Goal: Task Accomplishment & Management: Manage account settings

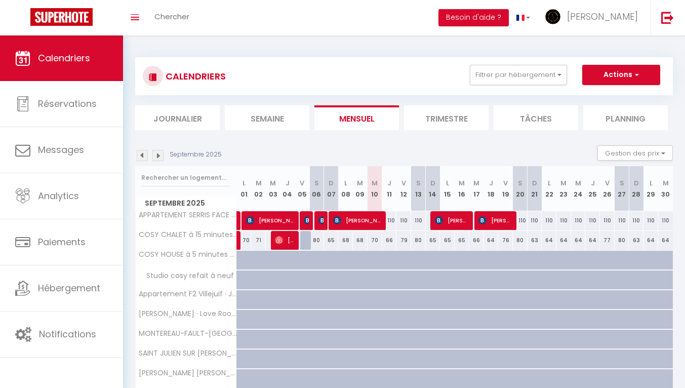
click at [393, 219] on div "110" at bounding box center [389, 220] width 15 height 19
type input "110"
type input "Jeu 11 Septembre 2025"
type input "Ven 12 Septembre 2025"
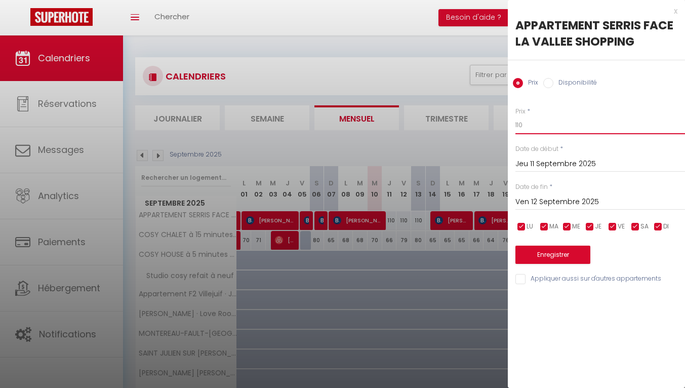
click at [530, 125] on input "110" at bounding box center [601, 125] width 170 height 18
type input "1"
type input "90"
click at [574, 197] on input "Ven 12 Septembre 2025" at bounding box center [601, 202] width 170 height 13
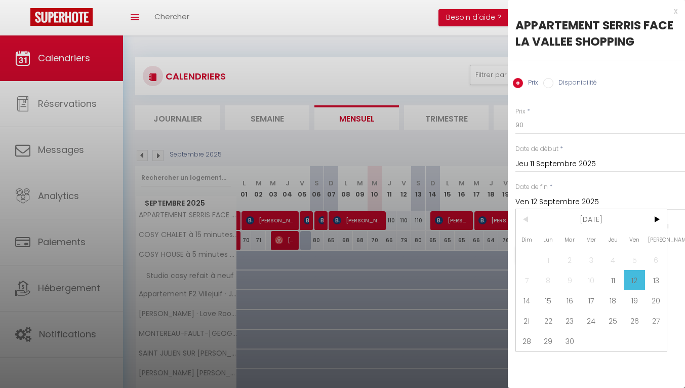
click at [527, 300] on span "14" at bounding box center [527, 300] width 22 height 20
type input "Dim 14 Septembre 2025"
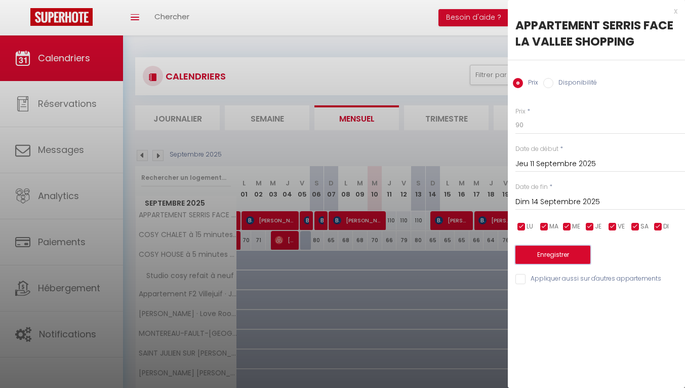
click at [555, 255] on button "Enregistrer" at bounding box center [553, 255] width 75 height 18
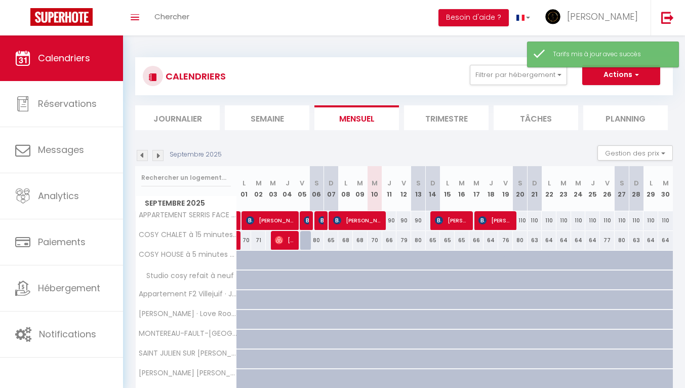
click at [158, 155] on img at bounding box center [157, 155] width 11 height 11
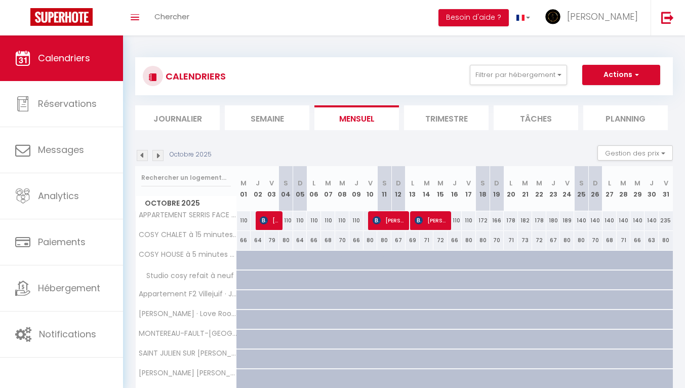
click at [484, 220] on div "172" at bounding box center [483, 220] width 14 height 19
type input "172"
type input "[PERSON_NAME] 18 Octobre 2025"
type input "Dim 19 Octobre 2025"
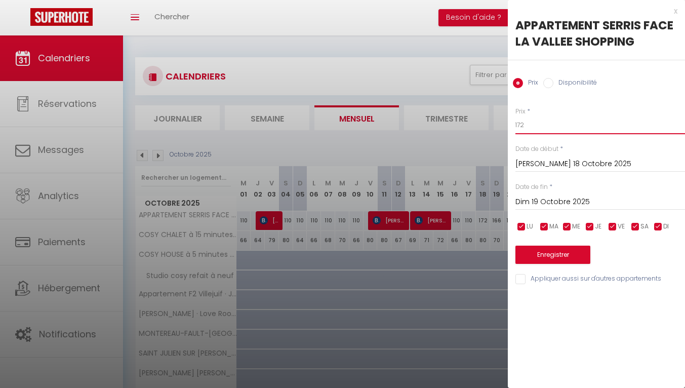
click at [544, 128] on input "172" at bounding box center [601, 125] width 170 height 18
type input "1"
type input "110"
click at [579, 205] on input "Dim 19 Octobre 2025" at bounding box center [601, 202] width 170 height 13
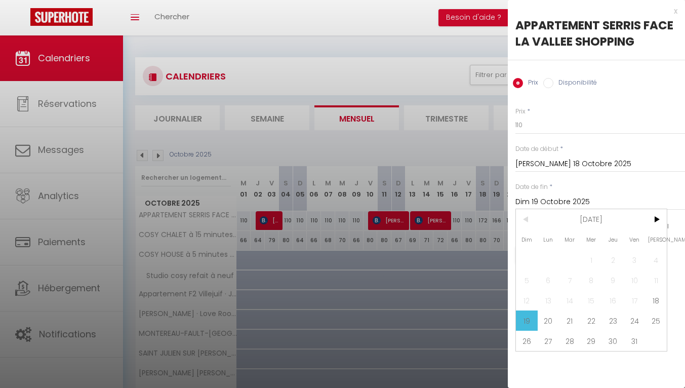
click at [639, 342] on span "31" at bounding box center [635, 341] width 22 height 20
type input "Ven 31 Octobre 2025"
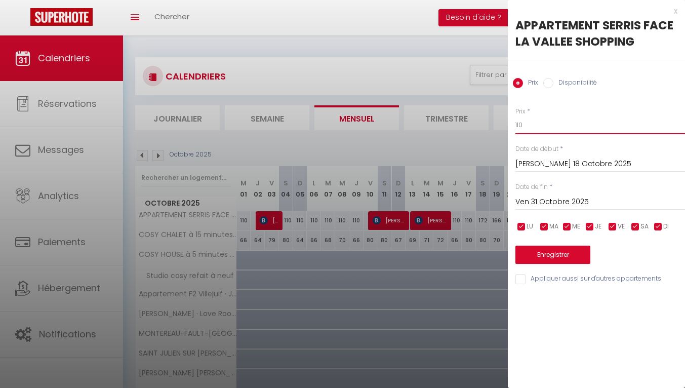
click at [538, 125] on input "110" at bounding box center [601, 125] width 170 height 18
type input "120"
click at [556, 256] on button "Enregistrer" at bounding box center [553, 255] width 75 height 18
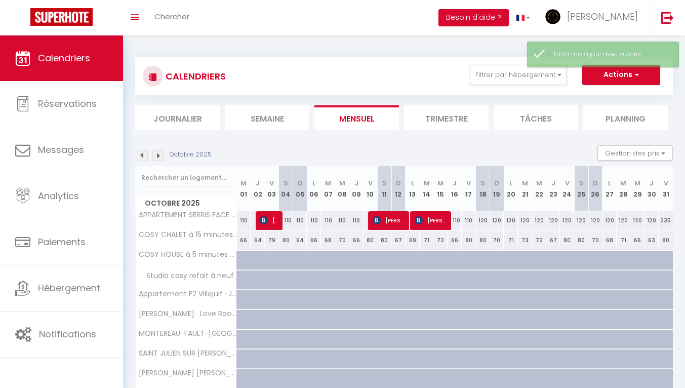
click at [159, 157] on img at bounding box center [157, 155] width 11 height 11
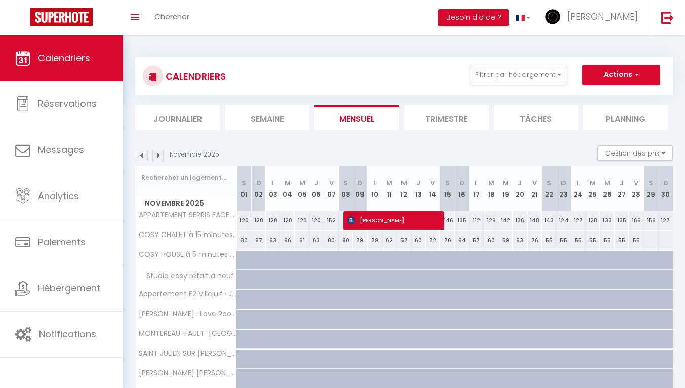
click at [143, 153] on img at bounding box center [142, 155] width 11 height 11
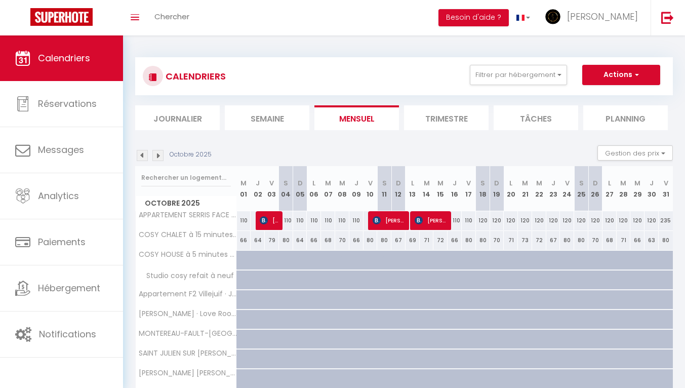
click at [459, 223] on div "110" at bounding box center [455, 220] width 14 height 19
type input "110"
type input "Jeu 16 Octobre 2025"
type input "Ven 17 Octobre 2025"
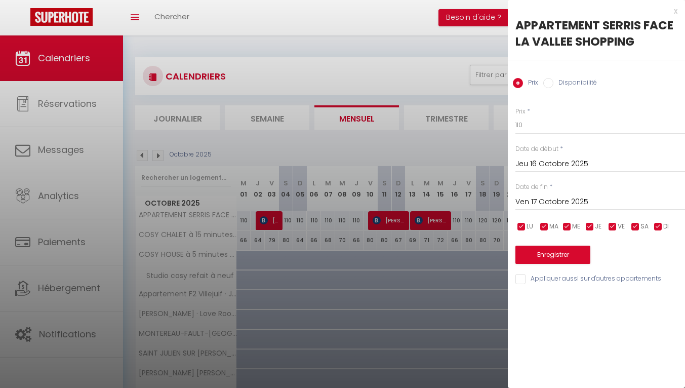
click at [547, 163] on input "Jeu 16 Octobre 2025" at bounding box center [601, 164] width 170 height 13
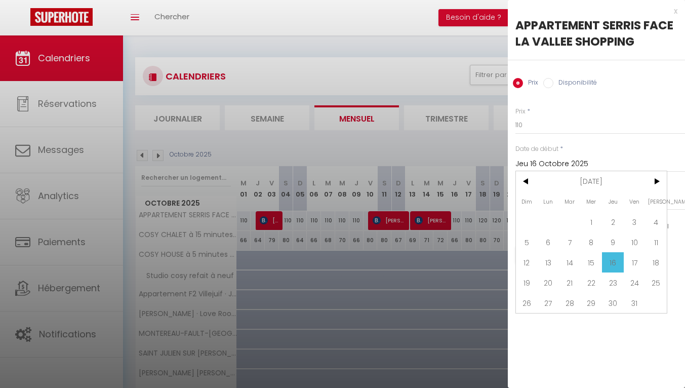
click at [651, 265] on span "18" at bounding box center [656, 262] width 22 height 20
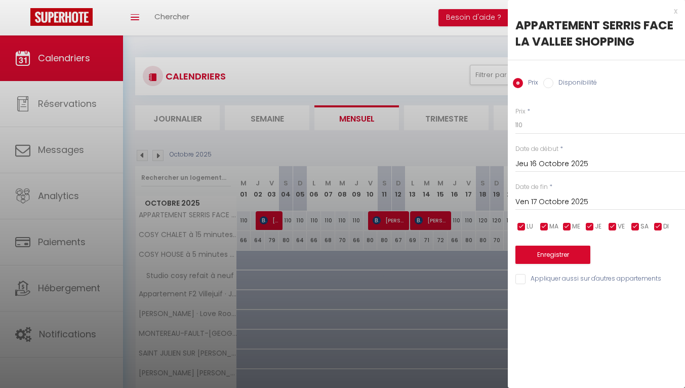
type input "[PERSON_NAME] 18 Octobre 2025"
click at [588, 205] on input "Dim 19 Octobre 2025" at bounding box center [601, 202] width 170 height 13
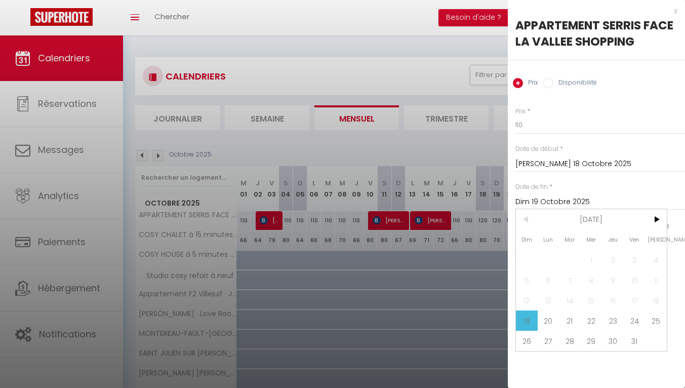
click at [657, 219] on span ">" at bounding box center [656, 219] width 22 height 20
click at [653, 257] on span "1" at bounding box center [656, 260] width 22 height 20
type input "[PERSON_NAME] 01 Novembre 2025"
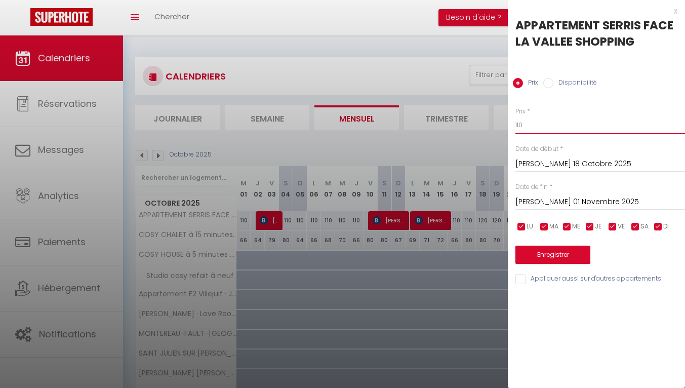
click at [534, 128] on input "110" at bounding box center [601, 125] width 170 height 18
type input "120"
click at [555, 261] on button "Enregistrer" at bounding box center [553, 255] width 75 height 18
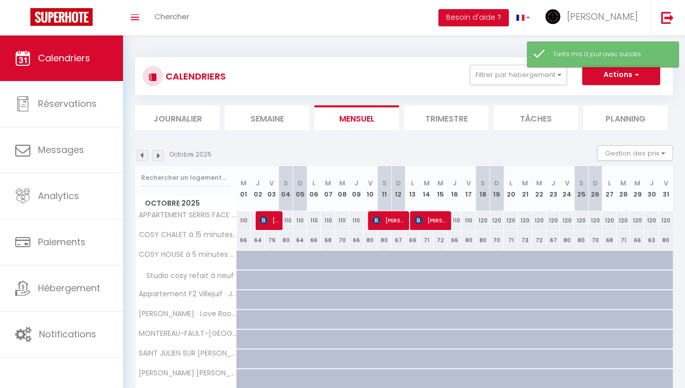
click at [160, 153] on img at bounding box center [157, 155] width 11 height 11
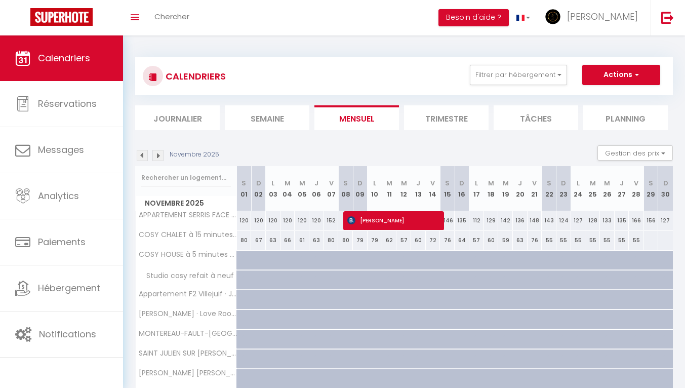
click at [160, 156] on img at bounding box center [157, 155] width 11 height 11
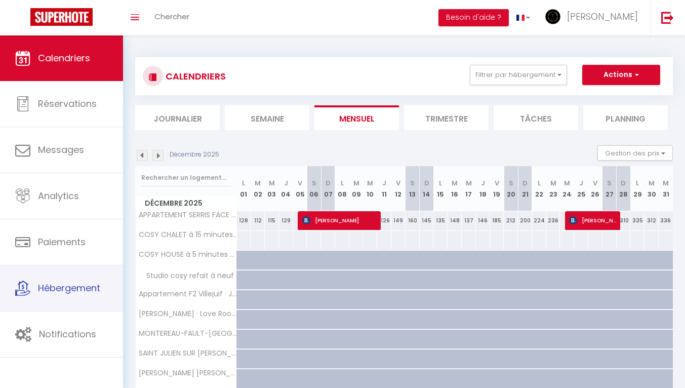
click at [60, 296] on link "Hébergement" at bounding box center [61, 288] width 123 height 46
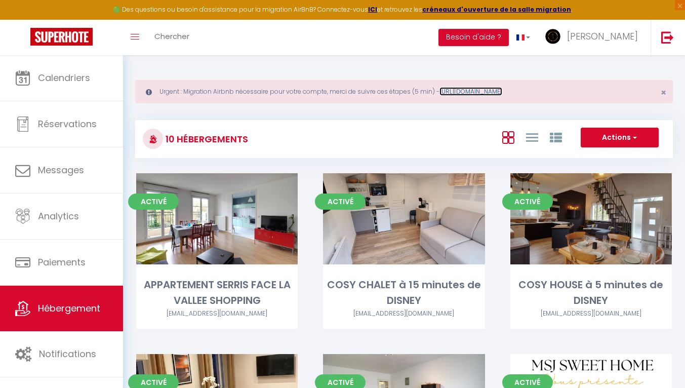
click at [470, 88] on link "[URL][DOMAIN_NAME]" at bounding box center [471, 91] width 63 height 9
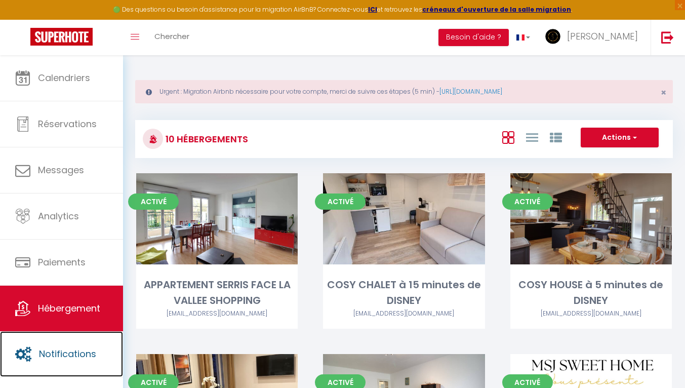
click at [65, 350] on span "Notifications" at bounding box center [67, 353] width 57 height 13
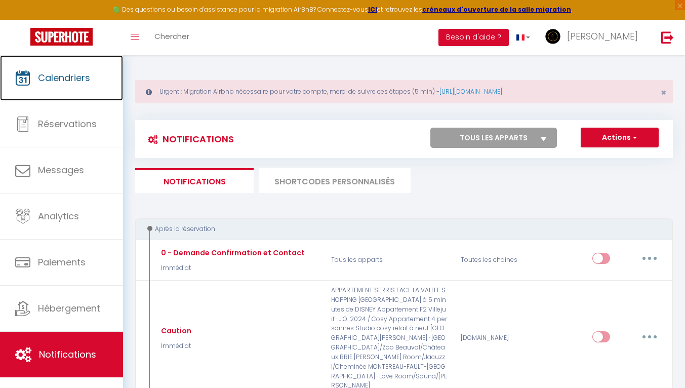
click at [60, 79] on span "Calendriers" at bounding box center [64, 77] width 52 height 13
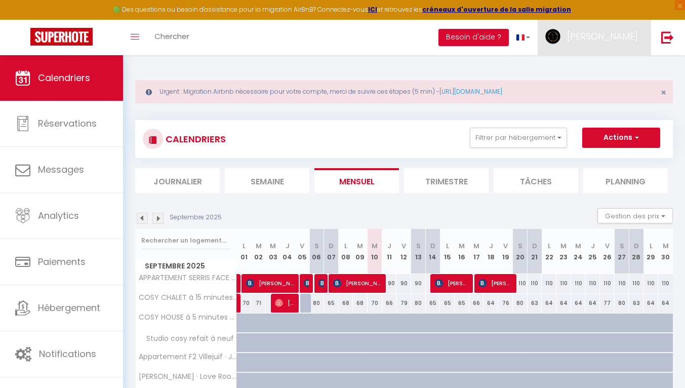
click at [631, 40] on span "[PERSON_NAME]" at bounding box center [602, 36] width 71 height 13
click at [607, 72] on link "Paramètres" at bounding box center [610, 70] width 75 height 17
select select "fr"
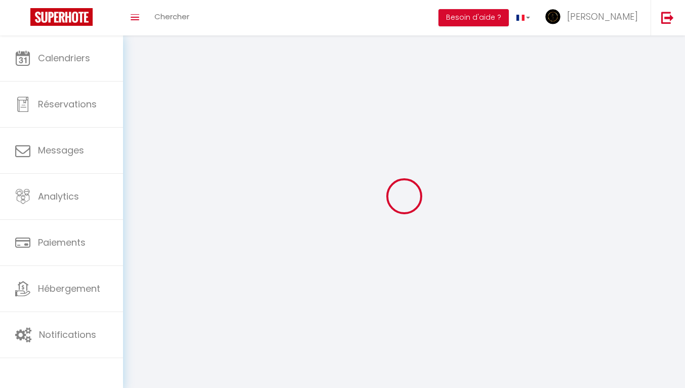
type input "[PERSON_NAME]"
type input "CARETTE"
type input "0650468782"
type input "1bis Sente du Puits Gentier"
type input "77580"
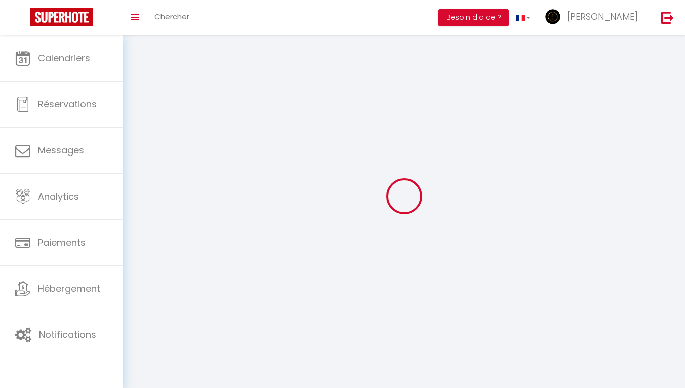
type input "VILLIERS-SUR-[PERSON_NAME]"
select select "28"
type input "yrKWKaxwdMkE6boAEd6ReDEVg"
type input "ITvhWRHt43ZLa5qHRoDtnlTaM"
select select "fr"
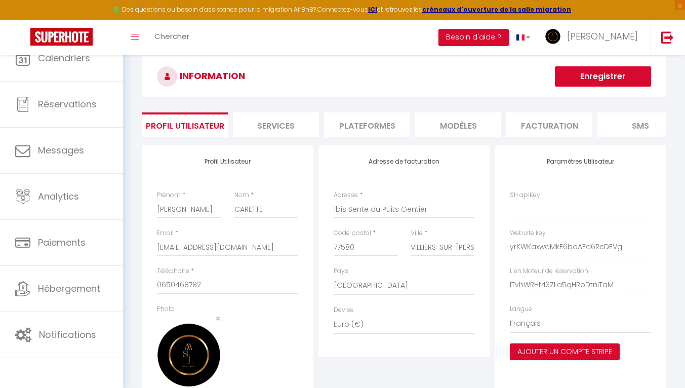
type input "yrKWKaxwdMkE6boAEd6ReDEVg"
type input "ITvhWRHt43ZLa5qHRoDtnlTaM"
type input "[URL][DOMAIN_NAME]"
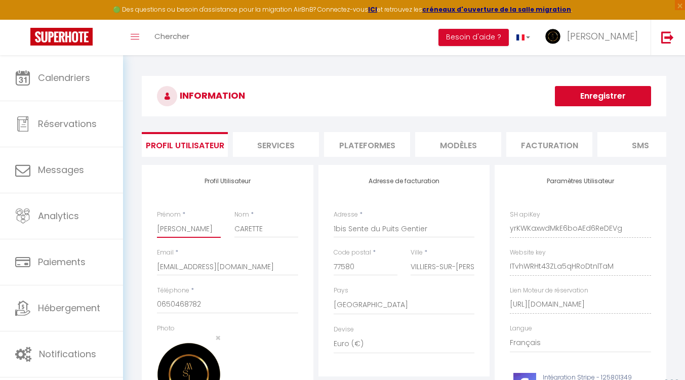
click at [198, 238] on input "[PERSON_NAME]" at bounding box center [189, 229] width 64 height 18
type input "J"
type input "m"
type input "Maryvonne"
click at [293, 235] on input "CARETTE" at bounding box center [267, 229] width 64 height 18
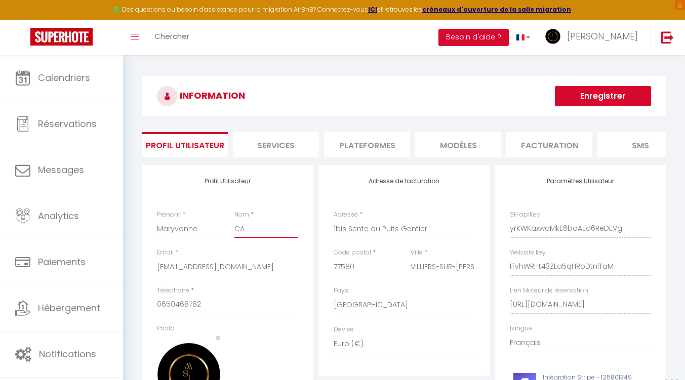
type input "C"
type input "[PERSON_NAME]"
click at [219, 275] on input "[EMAIL_ADDRESS][DOMAIN_NAME]" at bounding box center [227, 267] width 141 height 18
drag, startPoint x: 275, startPoint y: 275, endPoint x: 128, endPoint y: 273, distance: 146.9
click at [128, 273] on div "INFORMATION Enregistrer Profil Utilisateur Services Plateformes MODÈLES Factura…" at bounding box center [404, 272] width 562 height 435
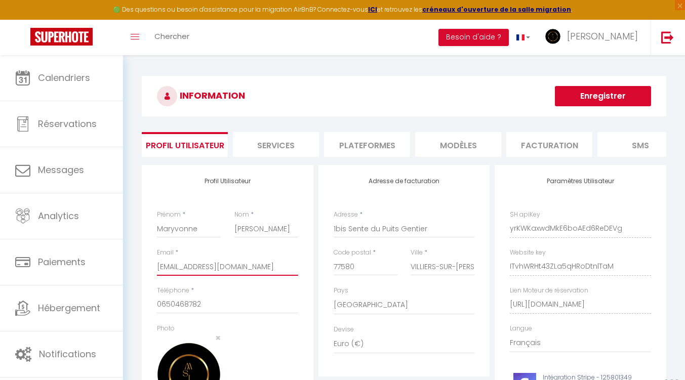
type input "[EMAIL_ADDRESS][DOMAIN_NAME]"
drag, startPoint x: 212, startPoint y: 313, endPoint x: 143, endPoint y: 302, distance: 70.1
click at [143, 302] on div "Profil Utilisateur Prénom * [PERSON_NAME] * [PERSON_NAME] * [EMAIL_ADDRESS][DOM…" at bounding box center [228, 310] width 172 height 290
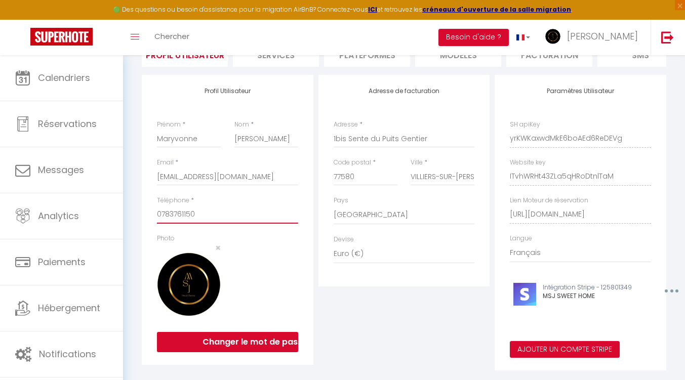
scroll to position [117, 0]
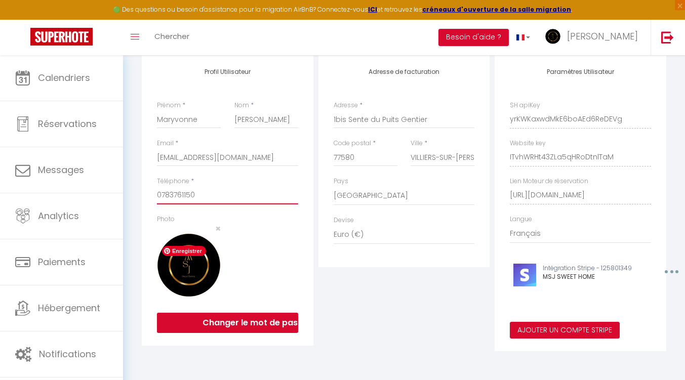
type input "0783761150"
click at [201, 272] on img at bounding box center [189, 266] width 64 height 64
click at [195, 273] on img at bounding box center [189, 266] width 64 height 64
click at [216, 227] on span "×" at bounding box center [218, 228] width 6 height 13
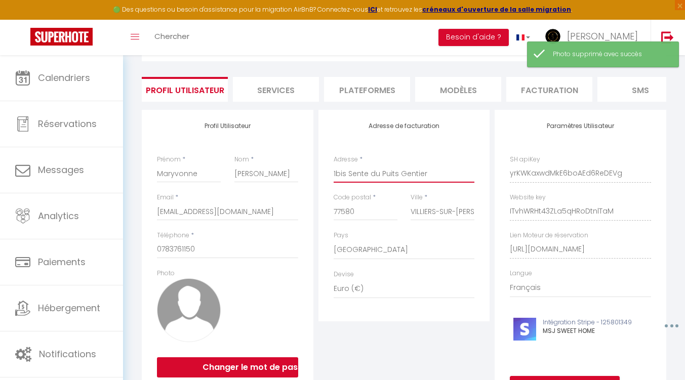
drag, startPoint x: 435, startPoint y: 183, endPoint x: 293, endPoint y: 189, distance: 141.5
click at [293, 189] on div "Profil Utilisateur Prénom * [PERSON_NAME] * [PERSON_NAME] * [EMAIL_ADDRESS][DOM…" at bounding box center [404, 258] width 530 height 296
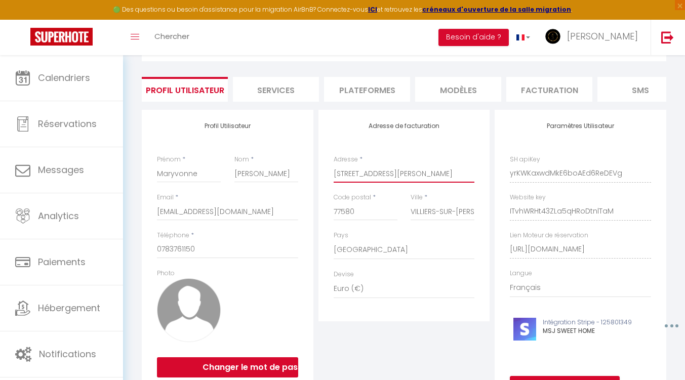
scroll to position [117, 0]
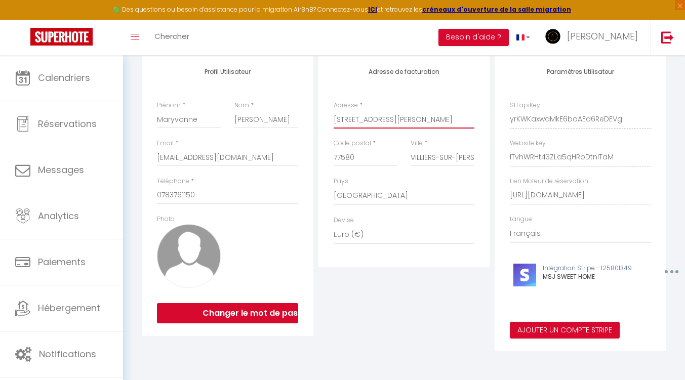
type input "[STREET_ADDRESS][PERSON_NAME]"
click at [676, 273] on button "button" at bounding box center [670, 272] width 31 height 16
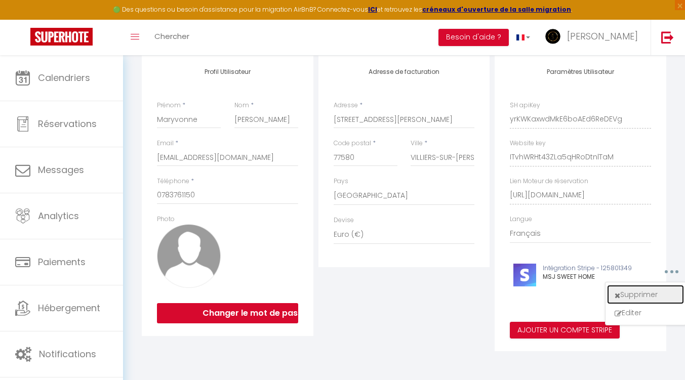
click at [642, 295] on button "Supprimer" at bounding box center [645, 294] width 75 height 17
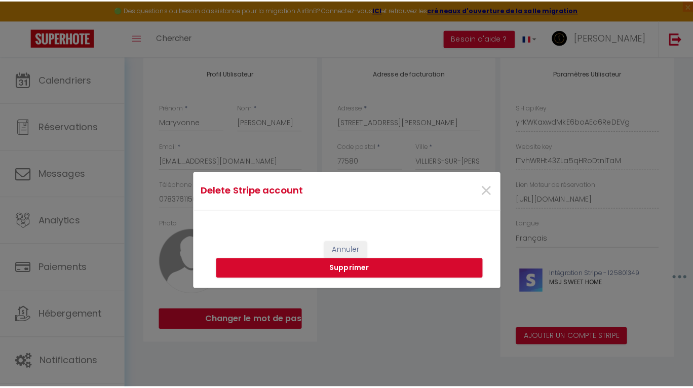
scroll to position [109, 0]
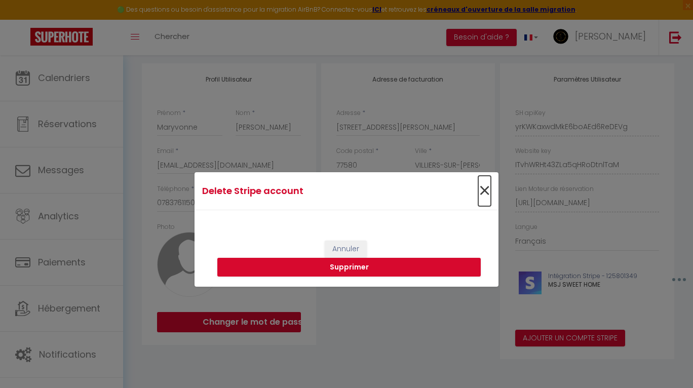
click at [486, 190] on span "×" at bounding box center [484, 191] width 13 height 30
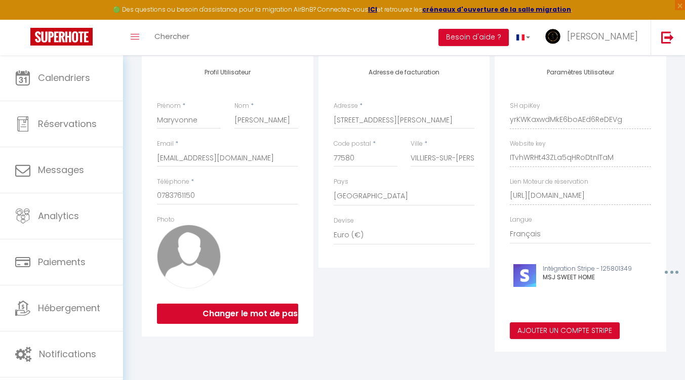
click at [679, 277] on button "button" at bounding box center [670, 272] width 31 height 16
click at [634, 321] on button "Editer" at bounding box center [645, 313] width 75 height 17
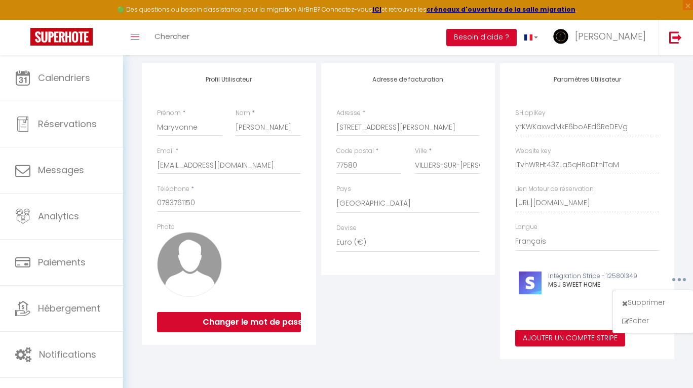
type input "MSJ SWEET HOME"
type input "pk_live_51PTWMY095cixwUfdkjWpVkext6jYJZvRIlhLJTsiwmkNTlSzam0A5oY2XfUVAp9yCXop6o…"
type input "sk_live_51PTWMY095cixwUfdwwwvFovPSSEDFyGCZvAlfFyQw9qN0H3iMJJ5uJeDT2kWjJ4vOevmc0…"
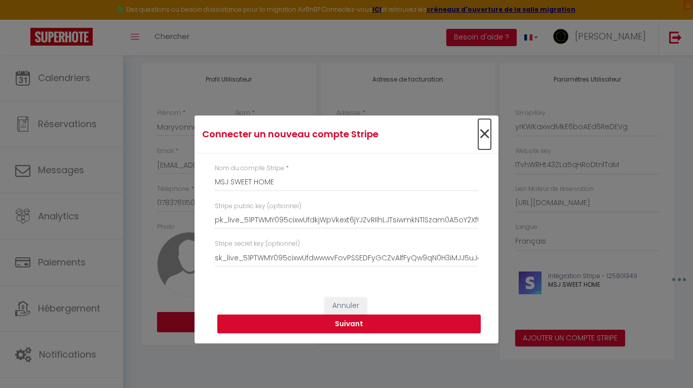
click at [489, 137] on span "×" at bounding box center [484, 134] width 13 height 30
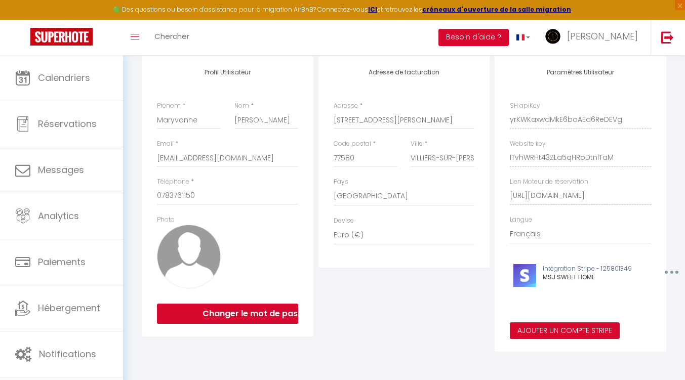
click at [675, 278] on button "button" at bounding box center [670, 272] width 31 height 16
click at [638, 304] on button "Supprimer" at bounding box center [645, 295] width 75 height 17
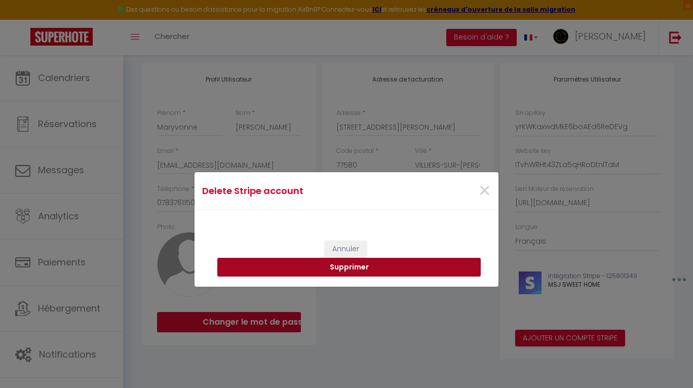
click at [375, 269] on button "Supprimer" at bounding box center [348, 267] width 263 height 19
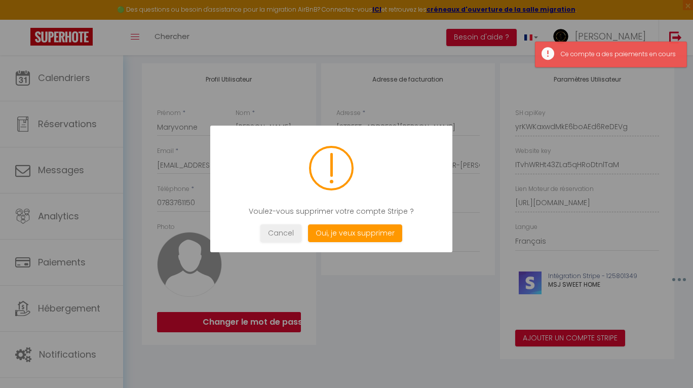
click at [344, 231] on button "Oui, je veux supprimer" at bounding box center [355, 233] width 94 height 18
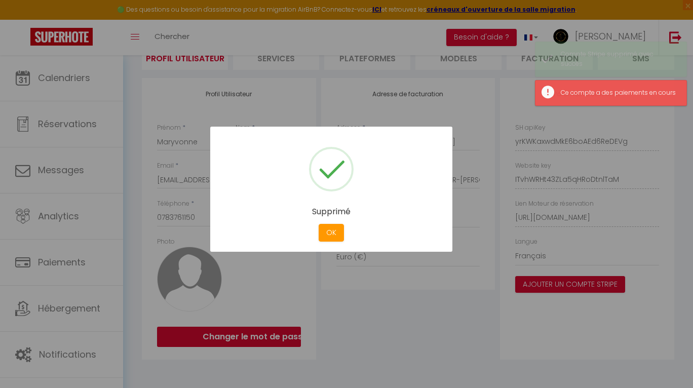
scroll to position [95, 0]
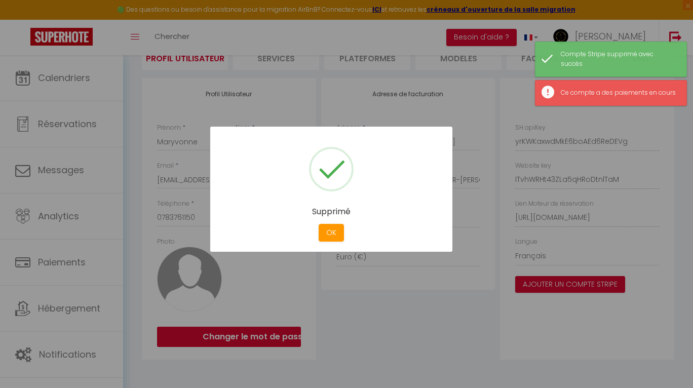
click at [329, 235] on button "OK" at bounding box center [331, 233] width 25 height 18
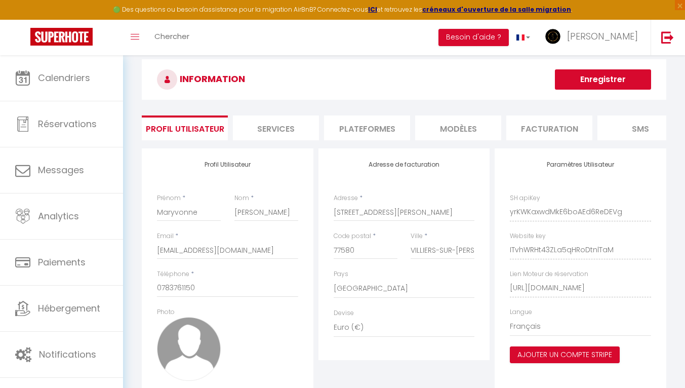
scroll to position [0, 0]
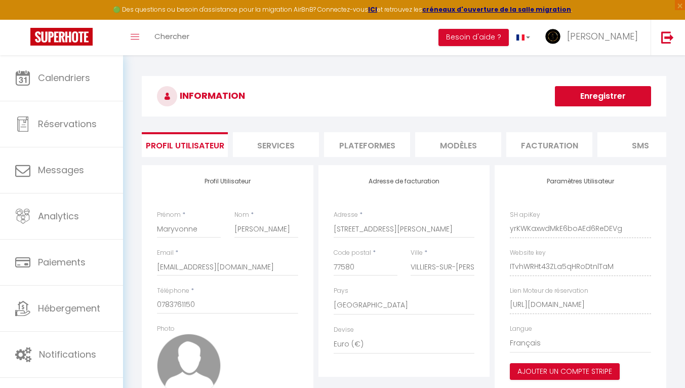
click at [608, 91] on button "Enregistrer" at bounding box center [603, 96] width 96 height 20
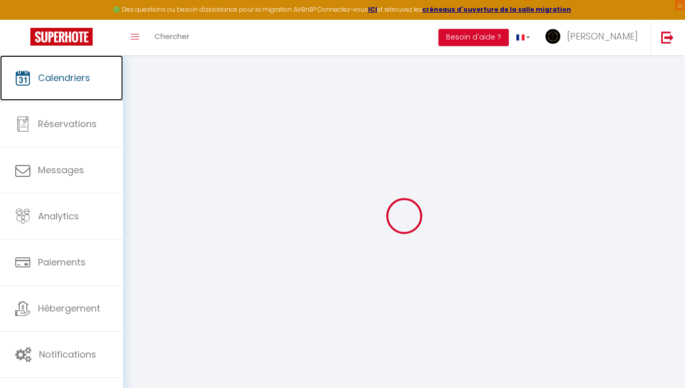
click at [71, 76] on span "Calendriers" at bounding box center [64, 77] width 52 height 13
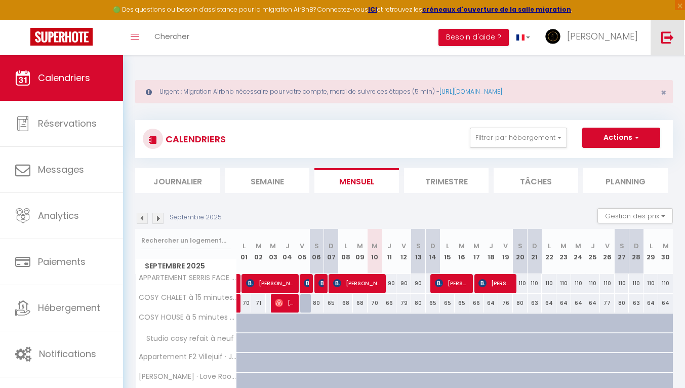
click at [665, 37] on img at bounding box center [668, 37] width 13 height 13
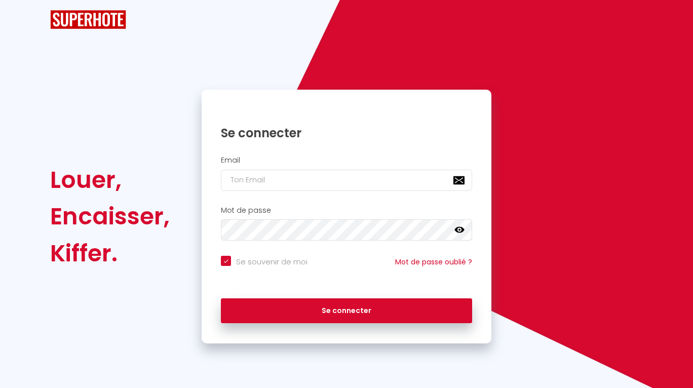
checkbox input "true"
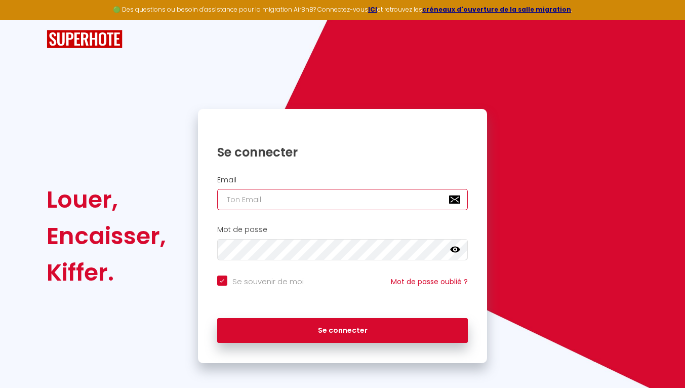
type input "[EMAIL_ADDRESS][DOMAIN_NAME]"
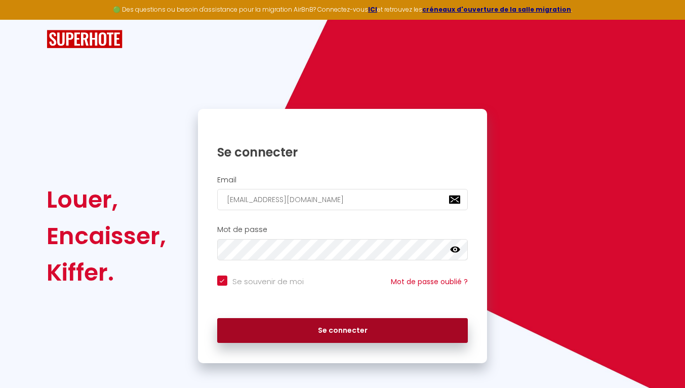
click at [337, 330] on button "Se connecter" at bounding box center [342, 330] width 251 height 25
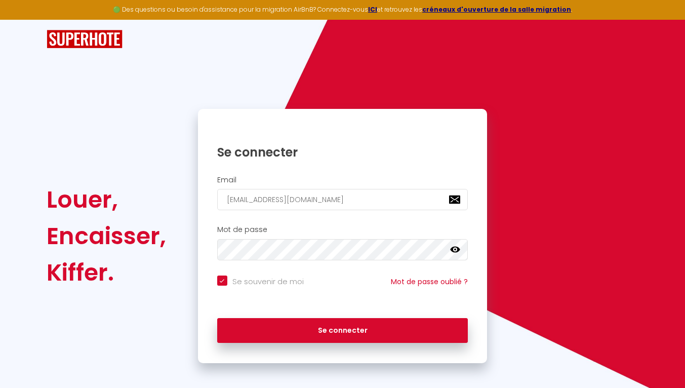
checkbox input "true"
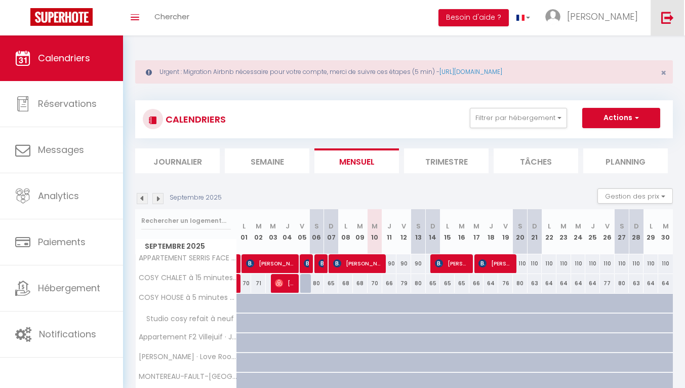
click at [667, 18] on img at bounding box center [668, 17] width 13 height 13
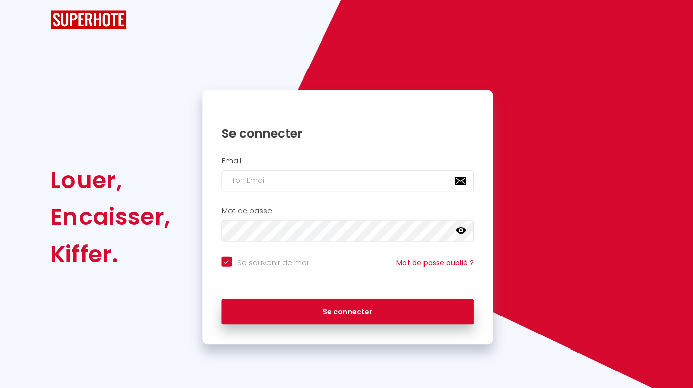
checkbox input "true"
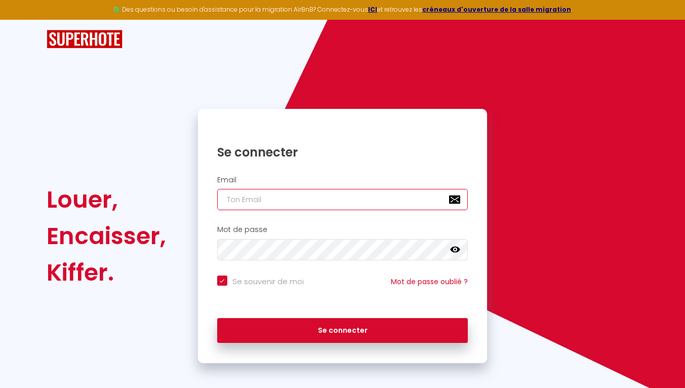
type input "[EMAIL_ADDRESS][DOMAIN_NAME]"
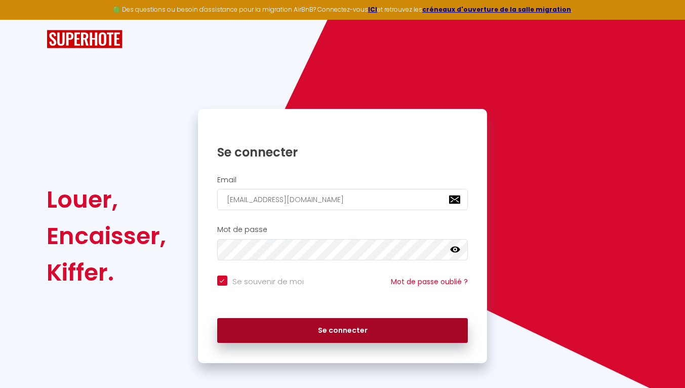
click at [343, 332] on button "Se connecter" at bounding box center [342, 330] width 251 height 25
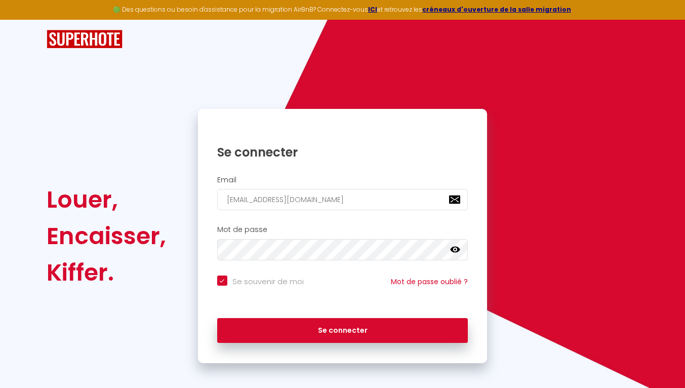
checkbox input "true"
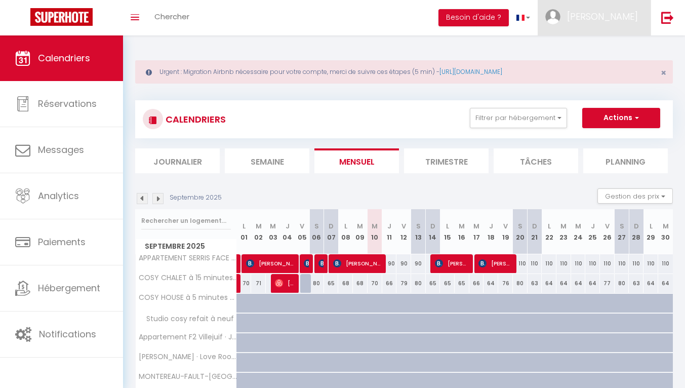
click at [625, 17] on span "[PERSON_NAME]" at bounding box center [602, 16] width 71 height 13
click at [605, 50] on link "Paramètres" at bounding box center [610, 50] width 75 height 17
select select "fr"
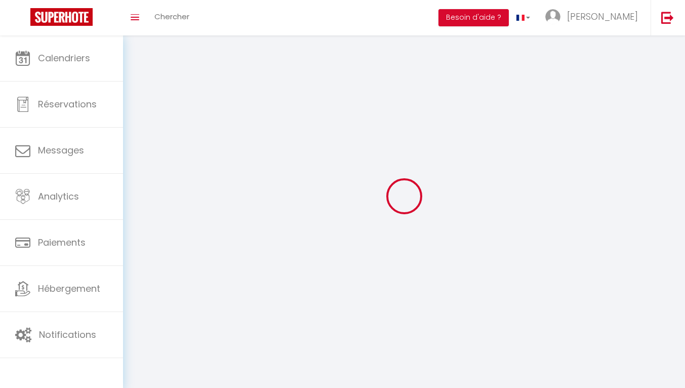
type input "[PERSON_NAME]"
type input "CARETTE"
type input "0650468782"
type input "1bis Sente du Puits Gentier"
type input "77580"
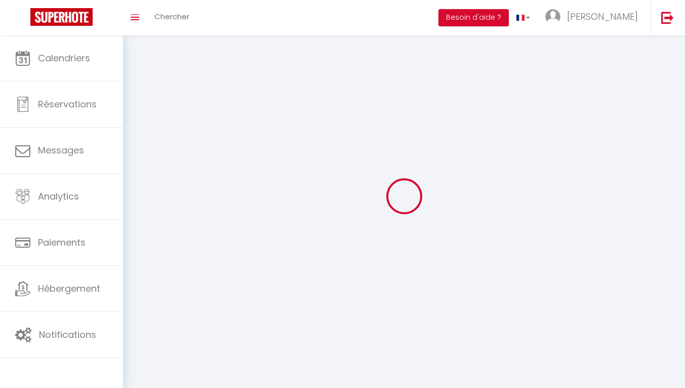
type input "VILLIERS-SUR-[PERSON_NAME]"
type input "yrKWKaxwdMkE6boAEd6ReDEVg"
type input "ITvhWRHt43ZLa5qHRoDtnlTaM"
select select "28"
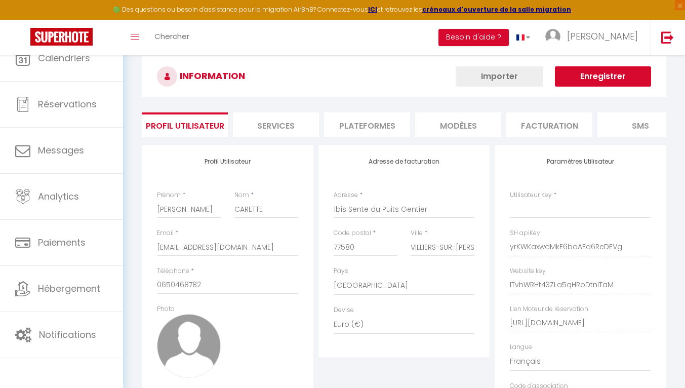
type input "yrKWKaxwdMkE6boAEd6ReDEVg"
type input "ITvhWRHt43ZLa5qHRoDtnlTaM"
type input "[URL][DOMAIN_NAME]"
select select "fr"
